Goal: Task Accomplishment & Management: Manage account settings

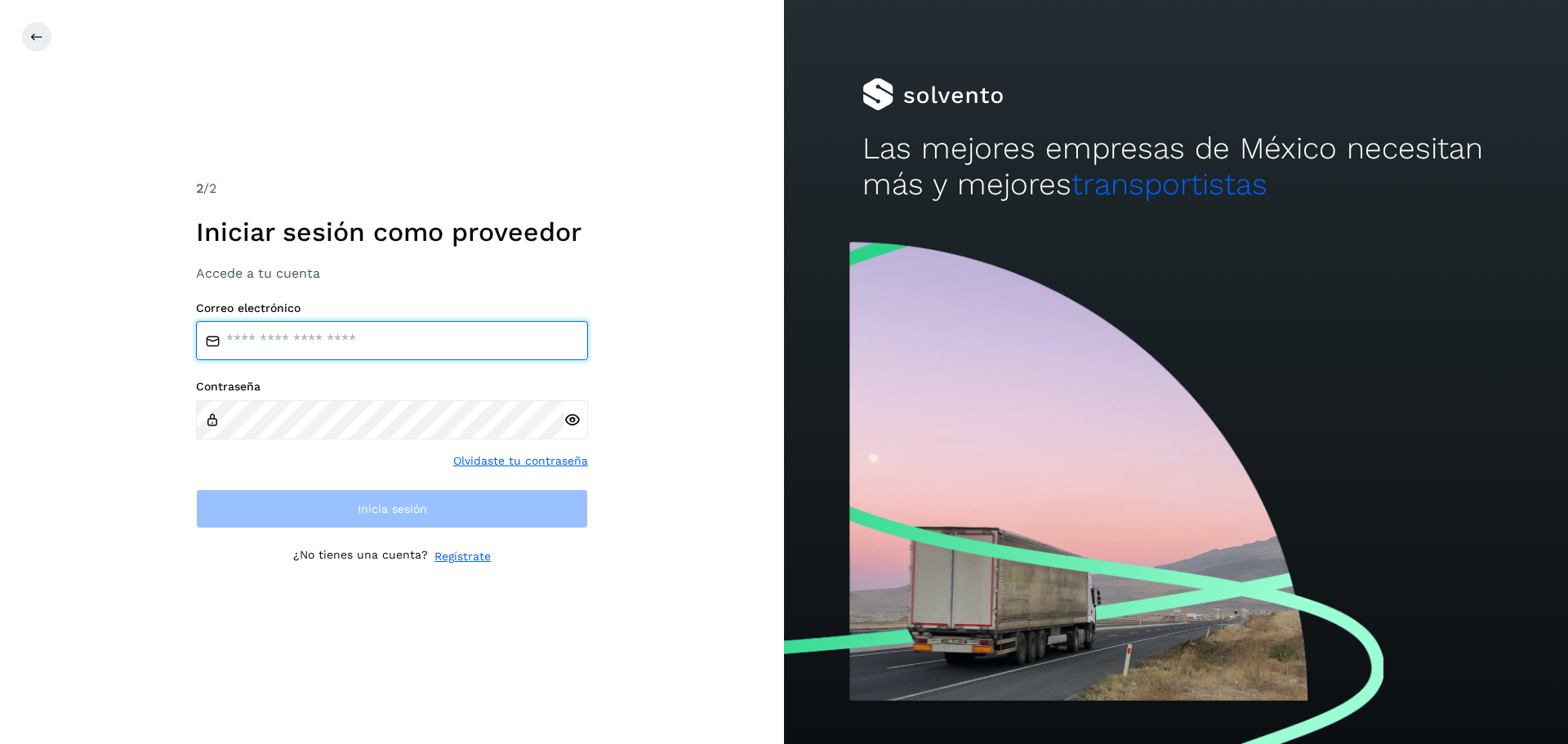
type input "**********"
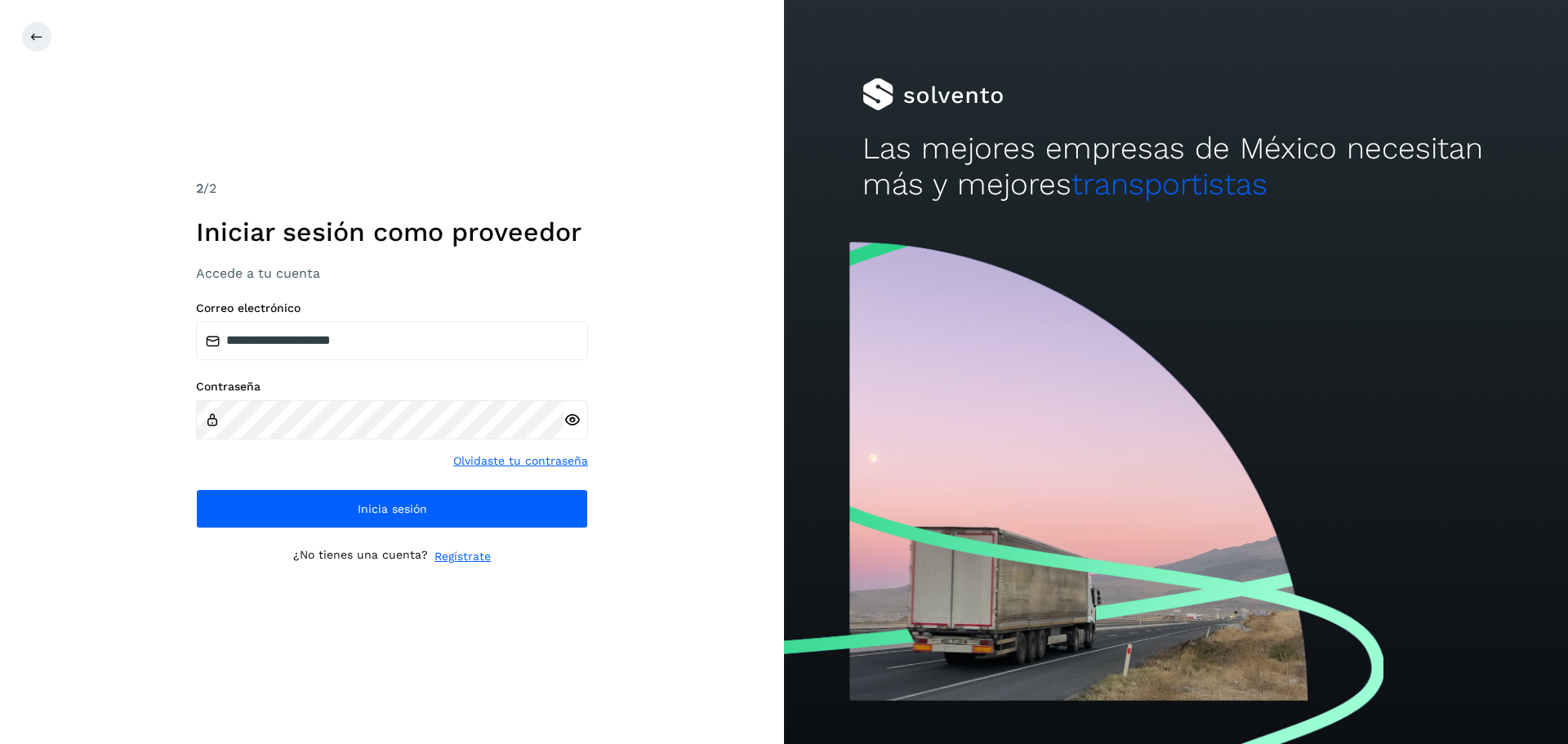
click at [574, 418] on icon at bounding box center [572, 420] width 17 height 17
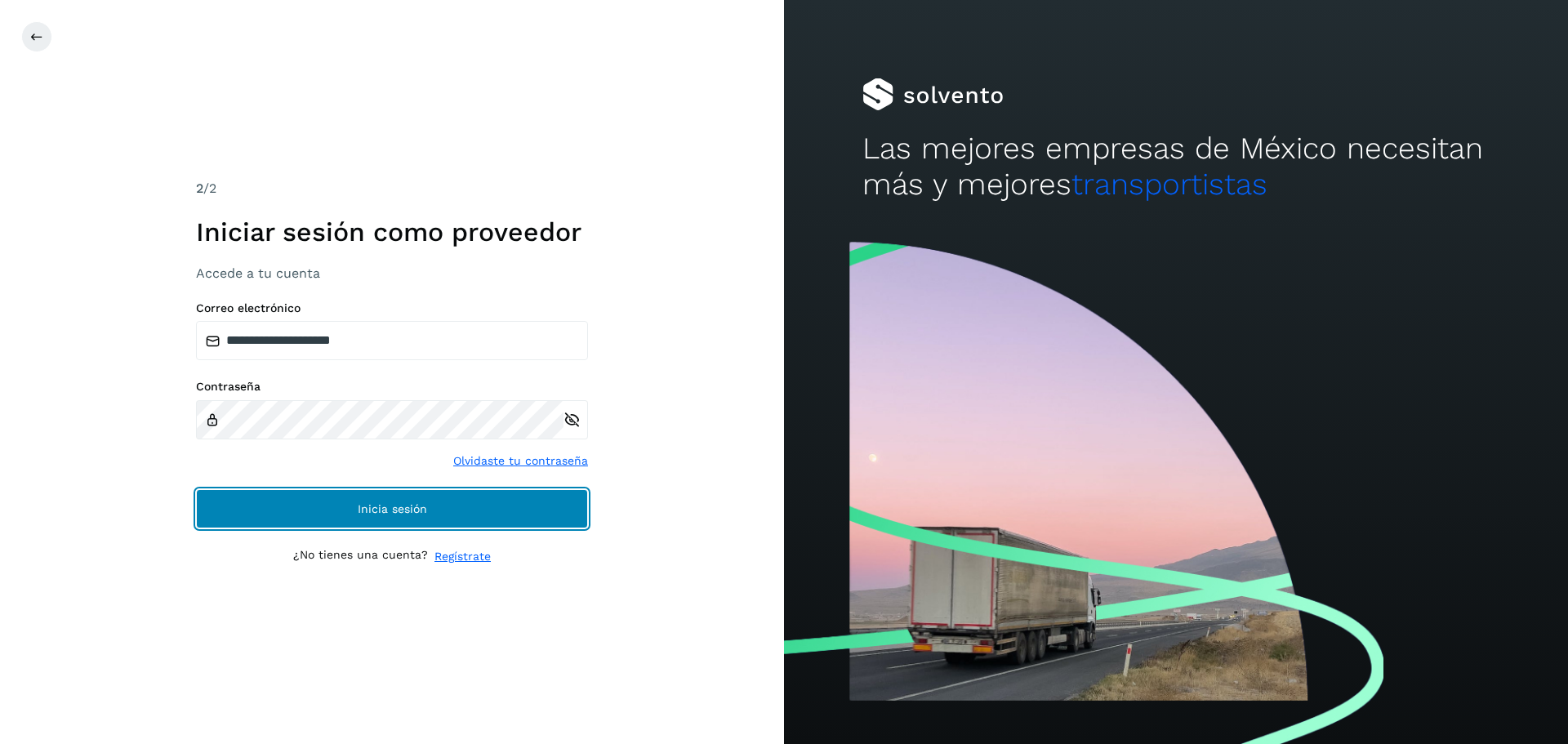
click at [368, 513] on span "Inicia sesión" at bounding box center [392, 508] width 70 height 12
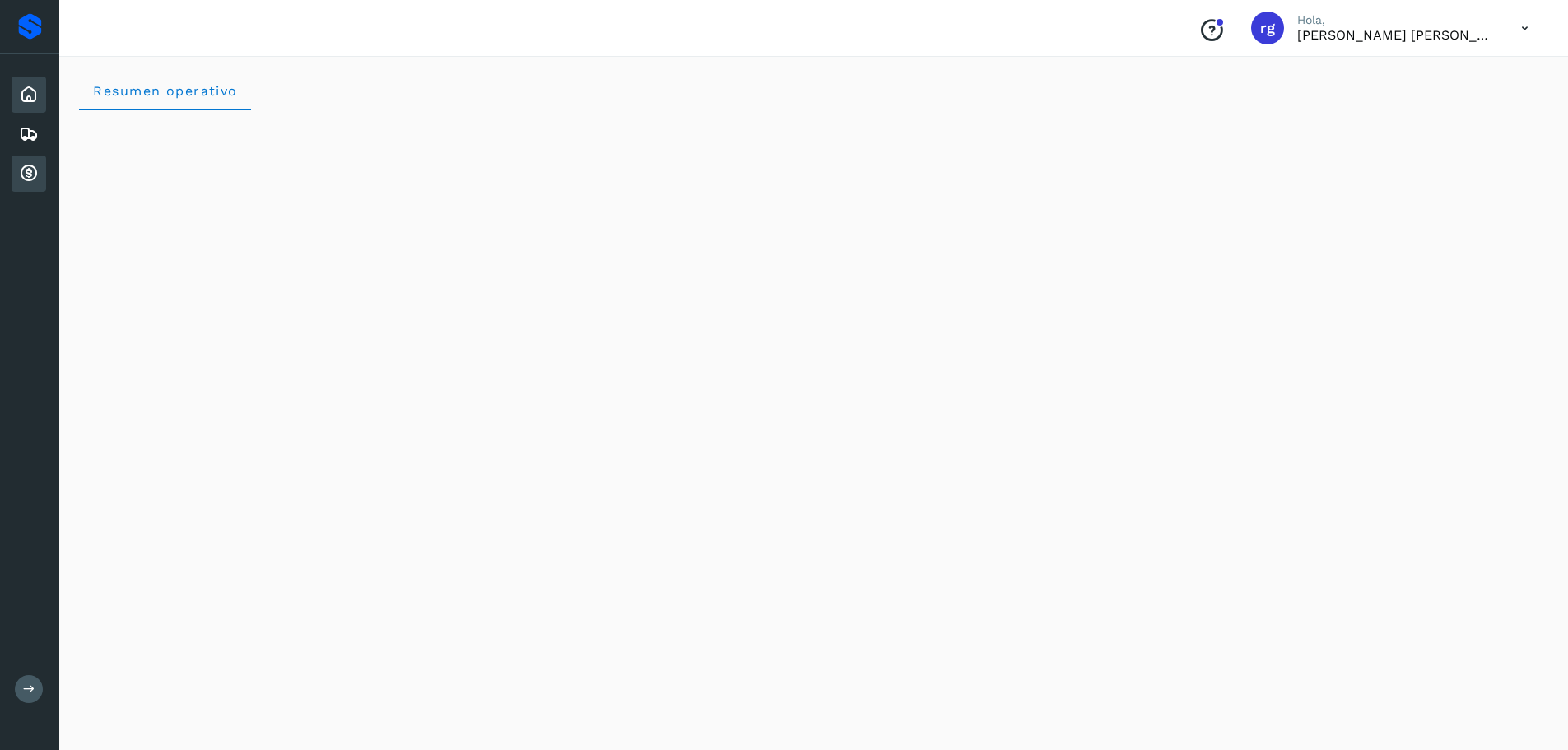
click at [29, 182] on icon at bounding box center [29, 174] width 20 height 20
